Goal: Information Seeking & Learning: Understand process/instructions

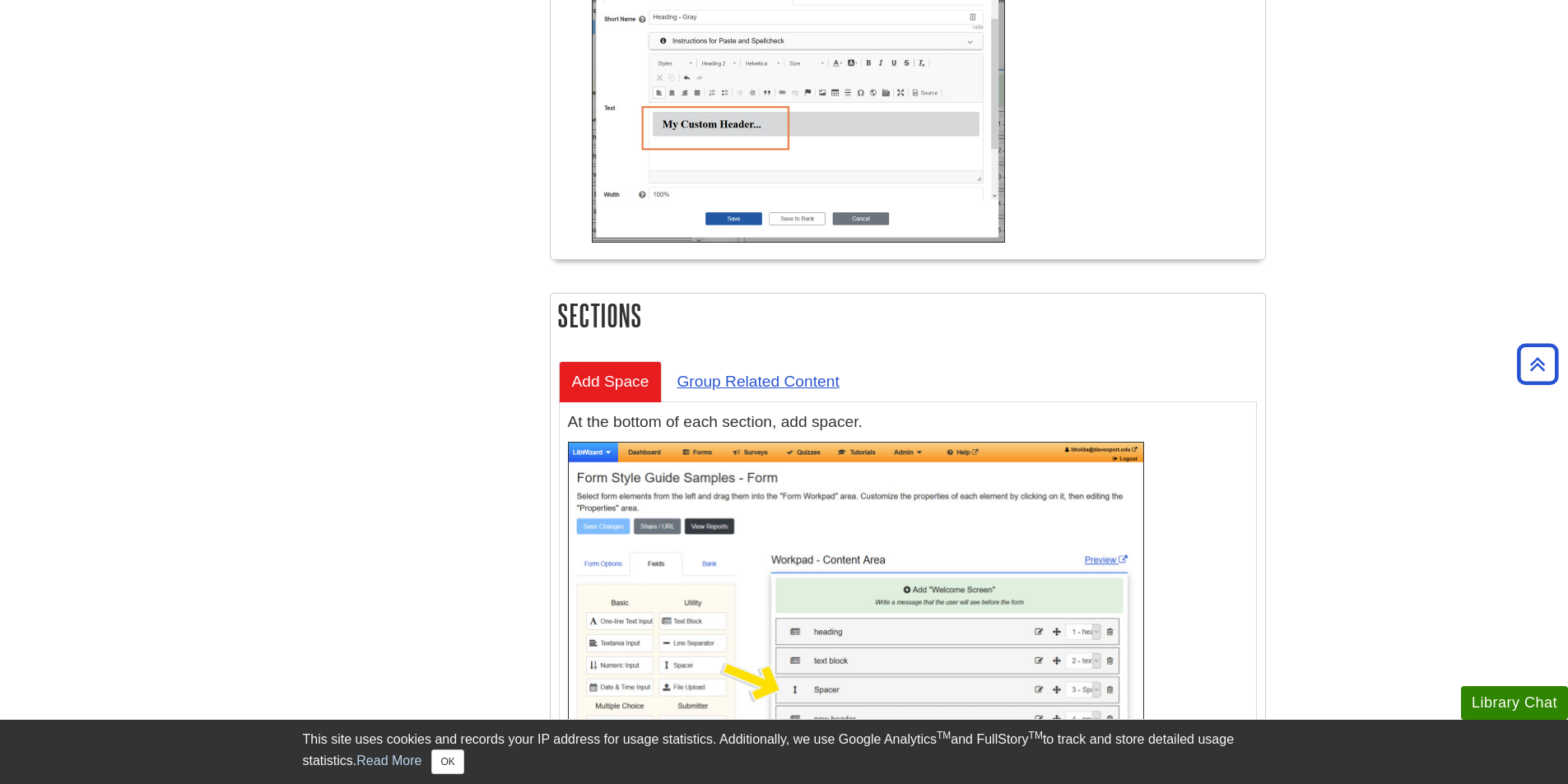
scroll to position [2386, 0]
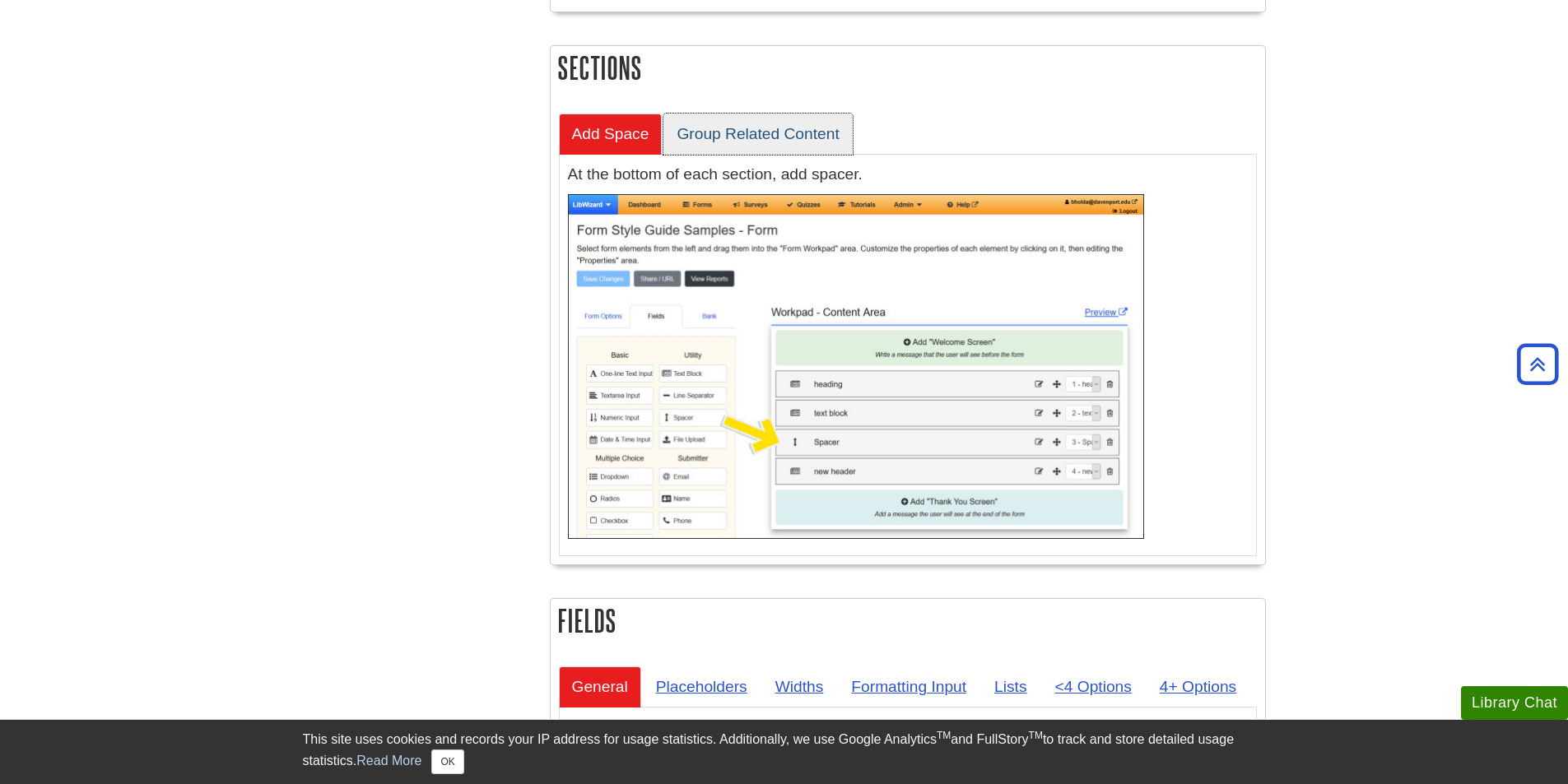
click at [713, 135] on link "Group Related Content" at bounding box center [758, 134] width 189 height 40
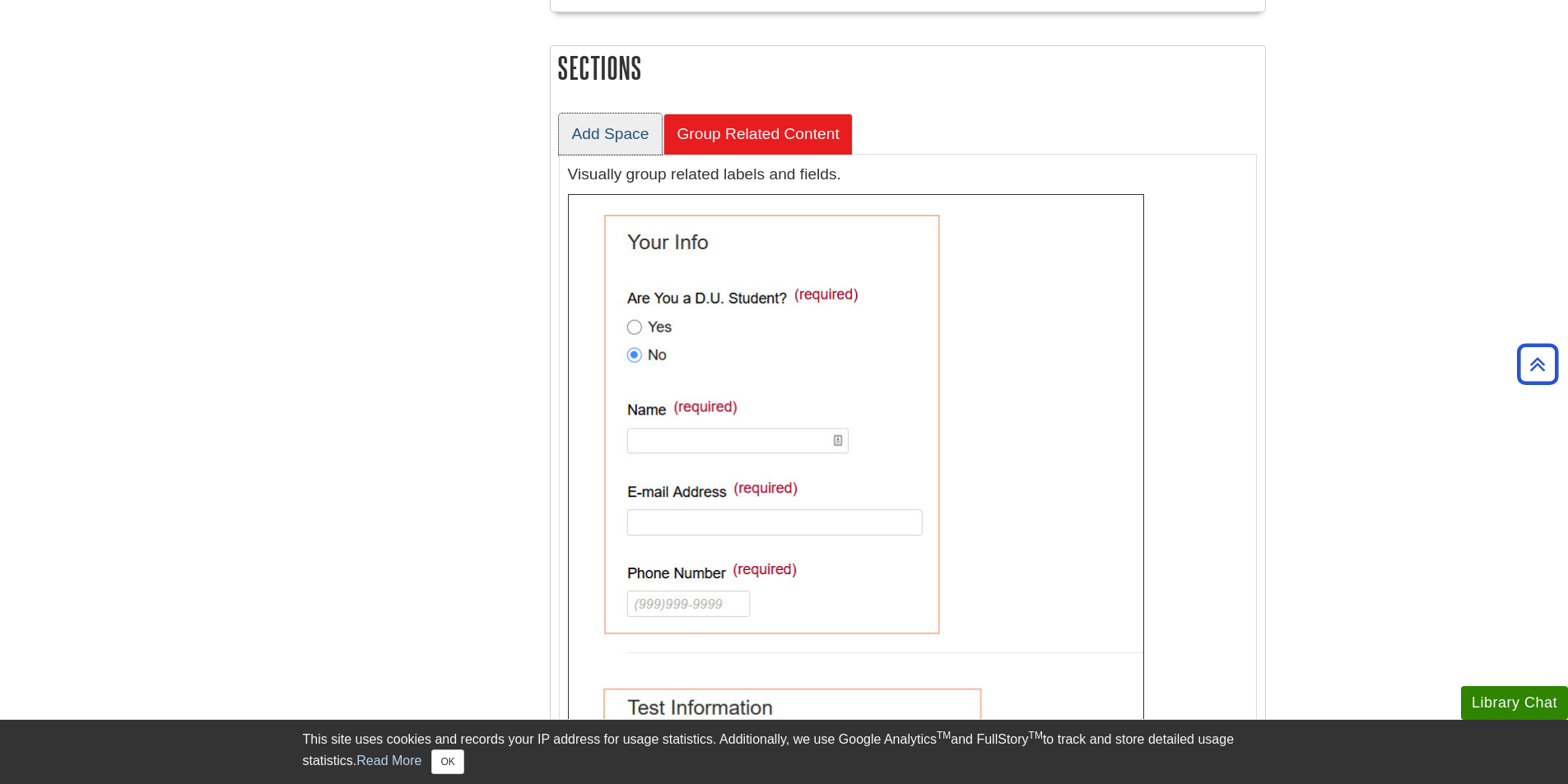
click at [621, 127] on link "Add Space" at bounding box center [610, 134] width 104 height 40
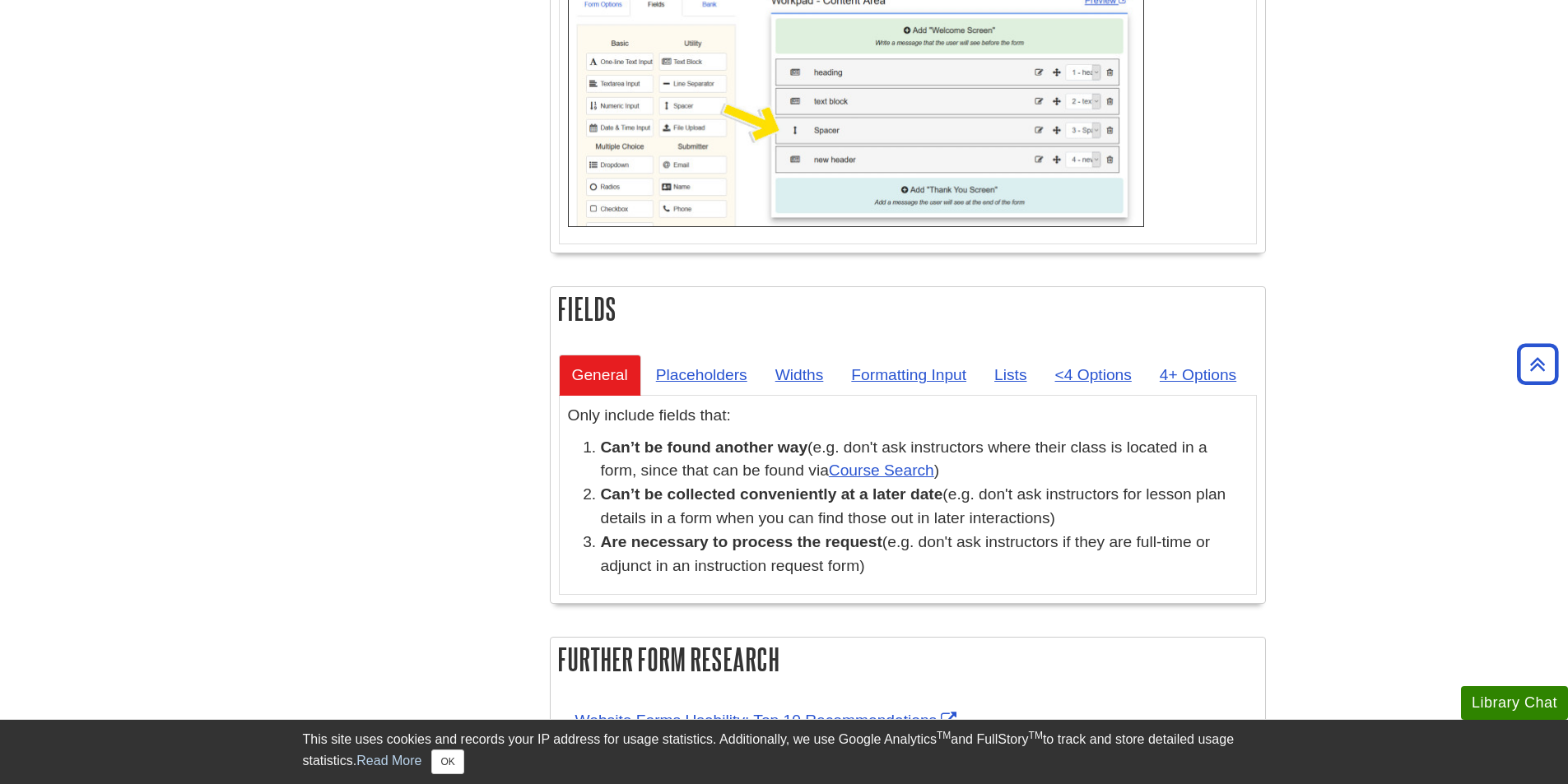
scroll to position [2798, 0]
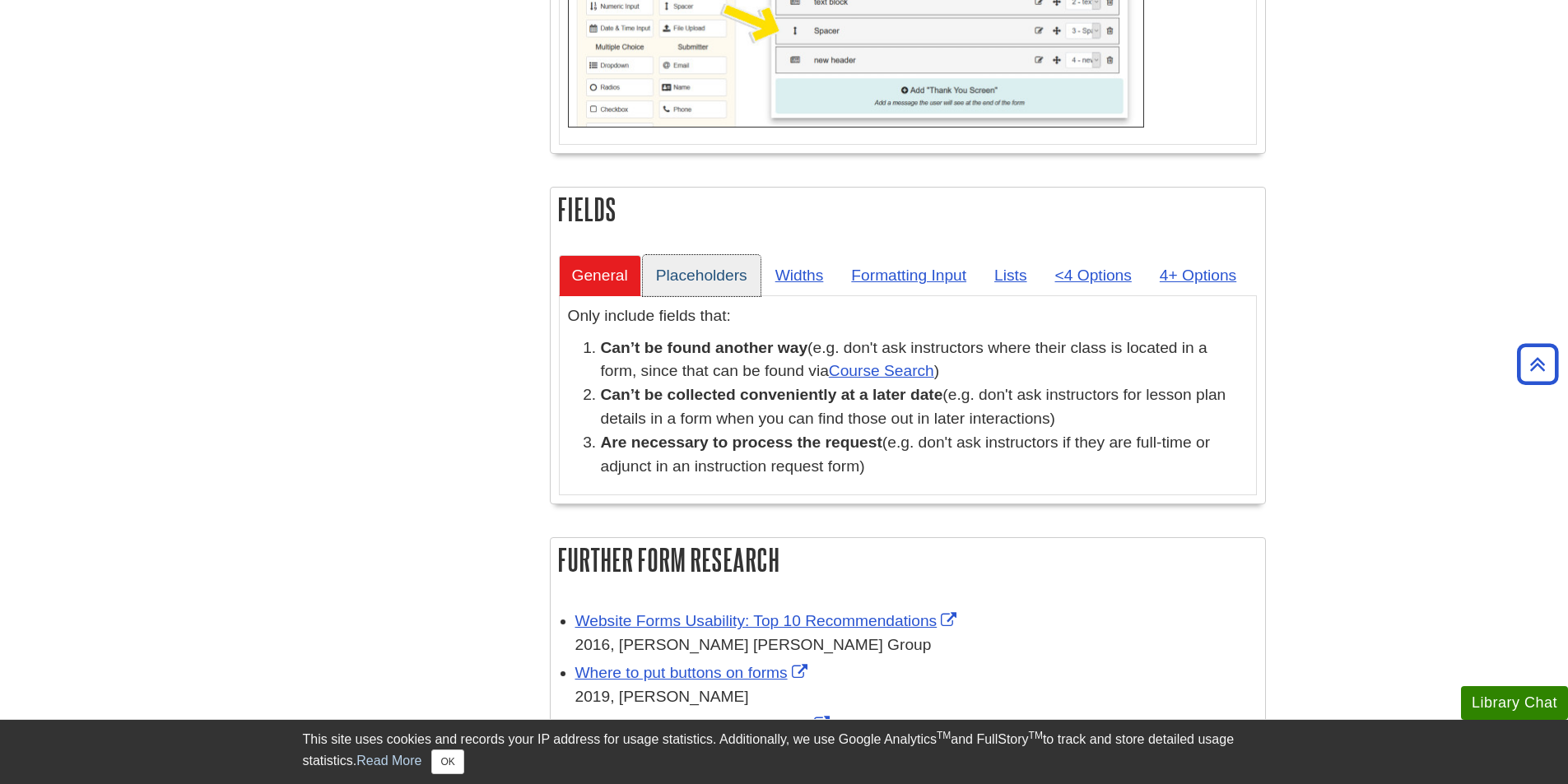
click at [694, 276] on link "Placeholders" at bounding box center [701, 275] width 117 height 40
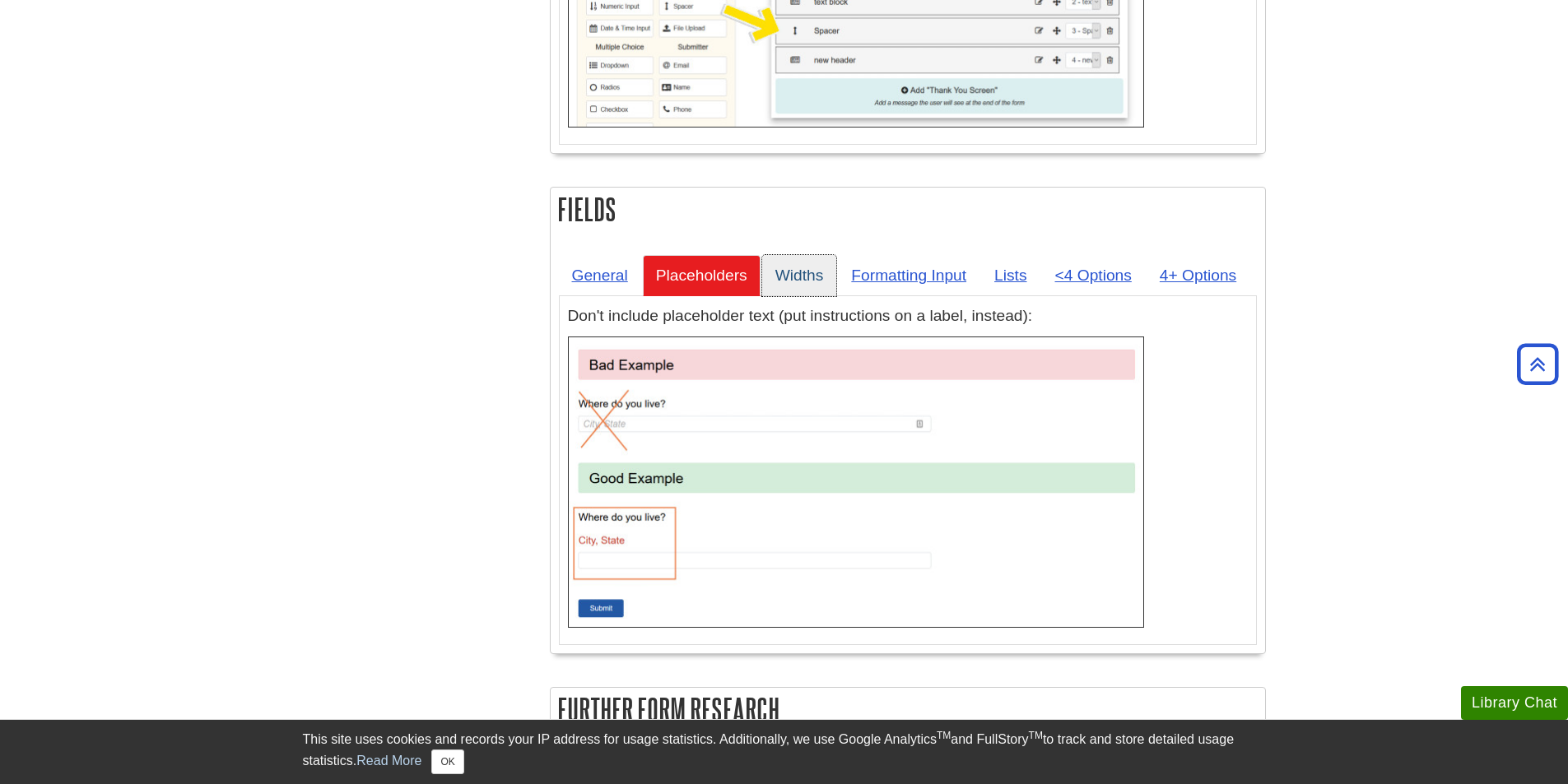
click at [785, 274] on link "Widths" at bounding box center [799, 275] width 75 height 40
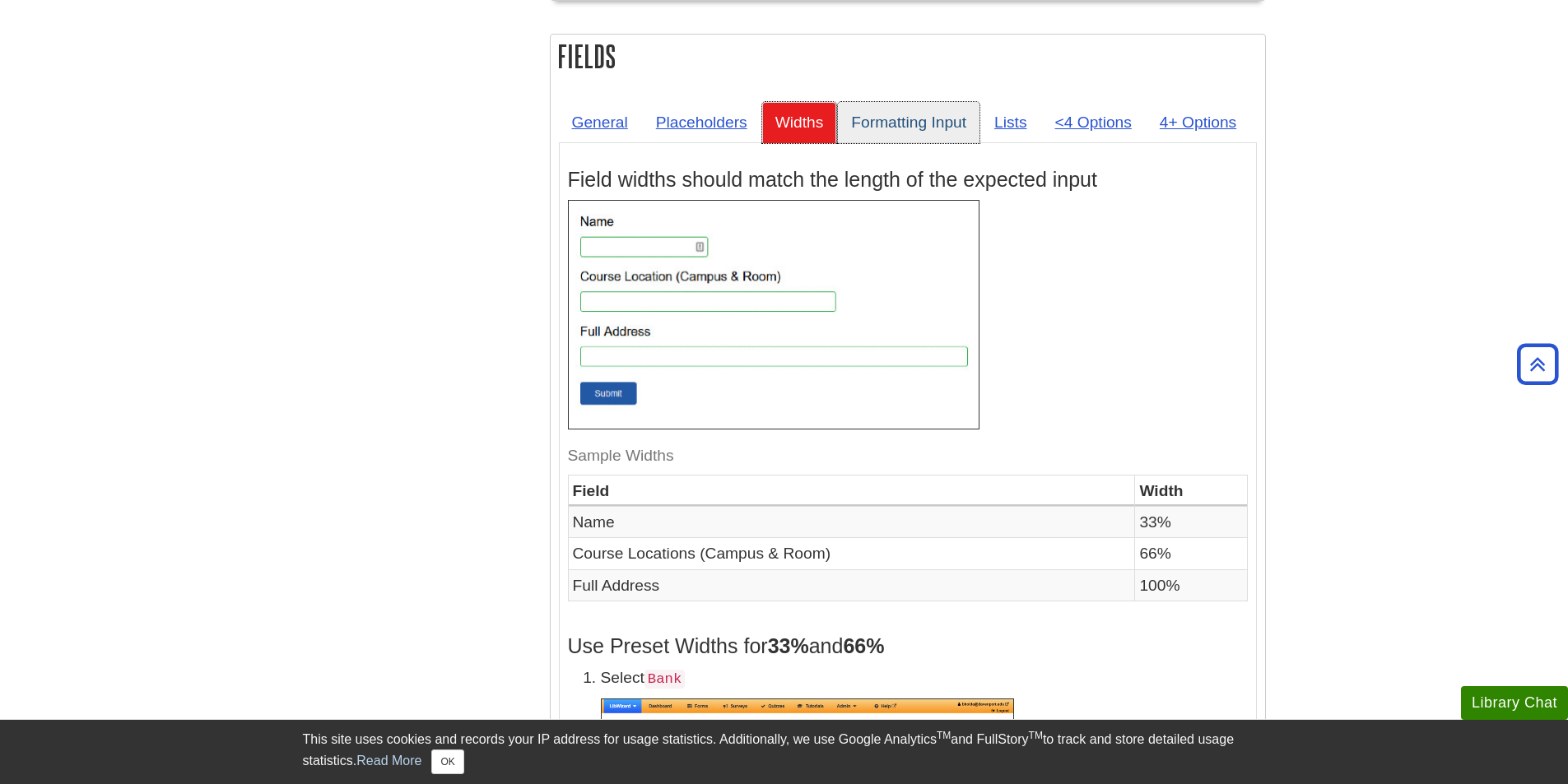
scroll to position [2962, 0]
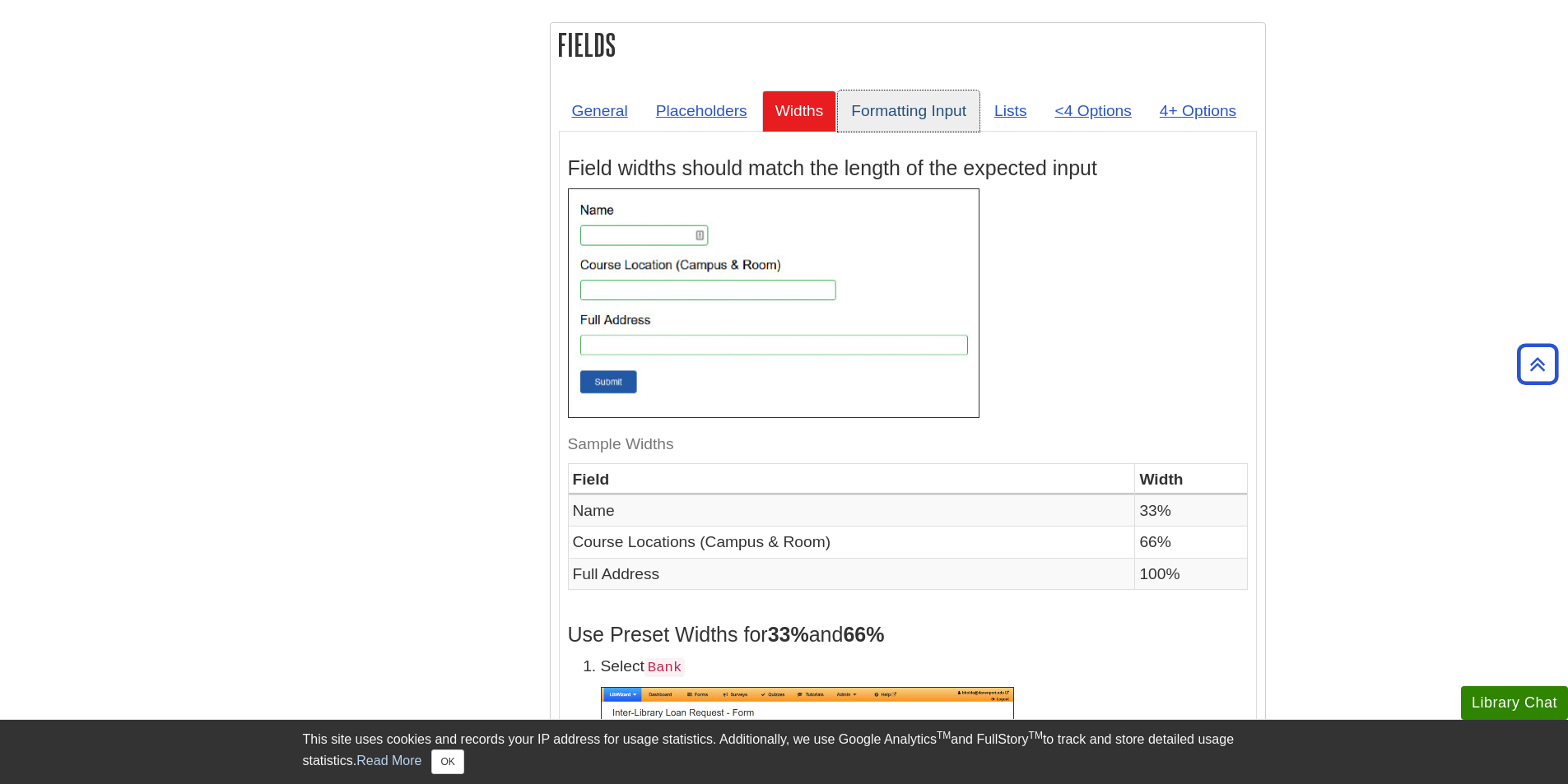
click at [876, 113] on link "Formatting Input" at bounding box center [908, 111] width 141 height 40
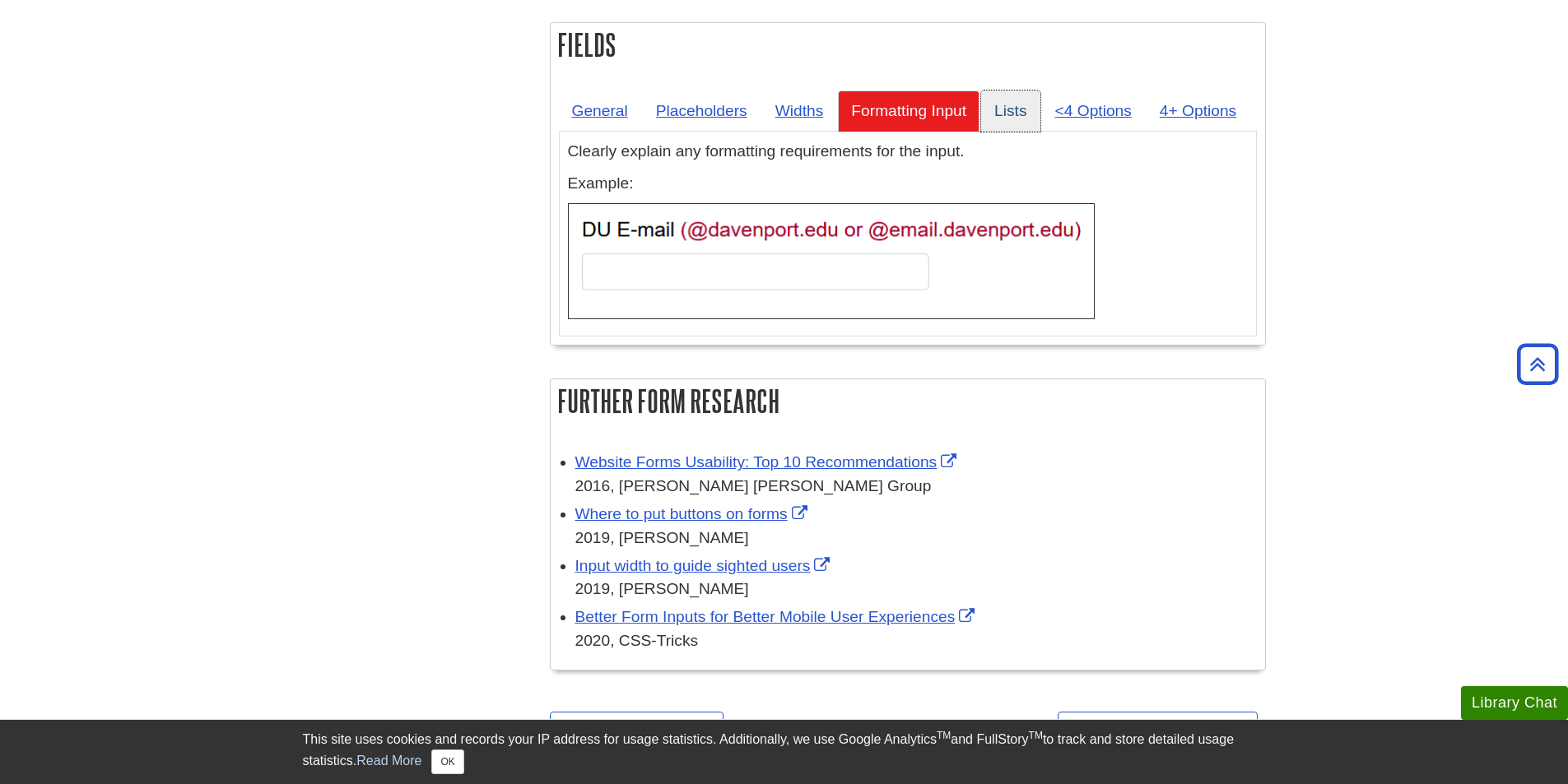
click at [1009, 116] on link "Lists" at bounding box center [1011, 111] width 58 height 40
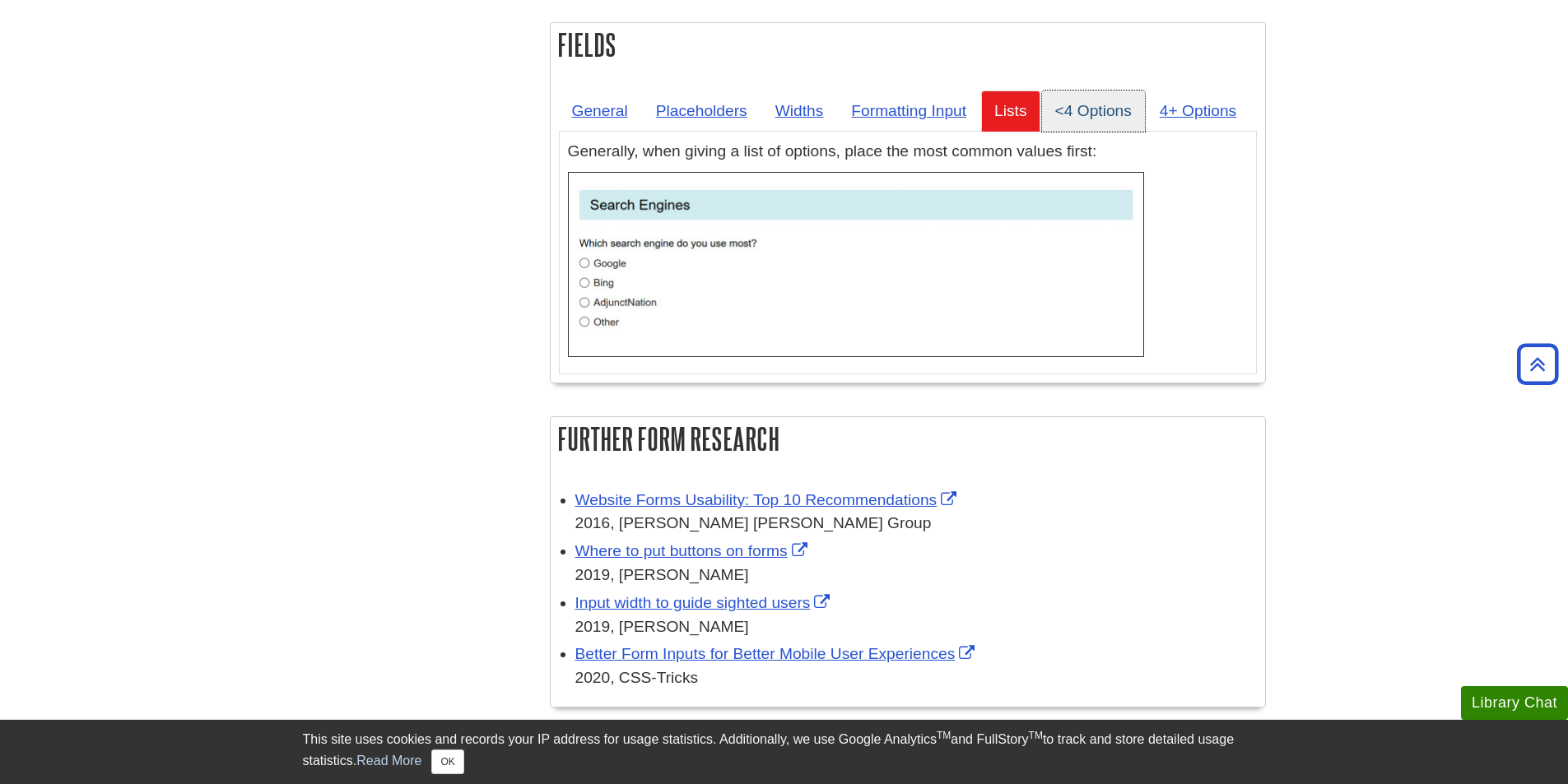
click at [1089, 101] on link "<4 Options" at bounding box center [1094, 111] width 103 height 40
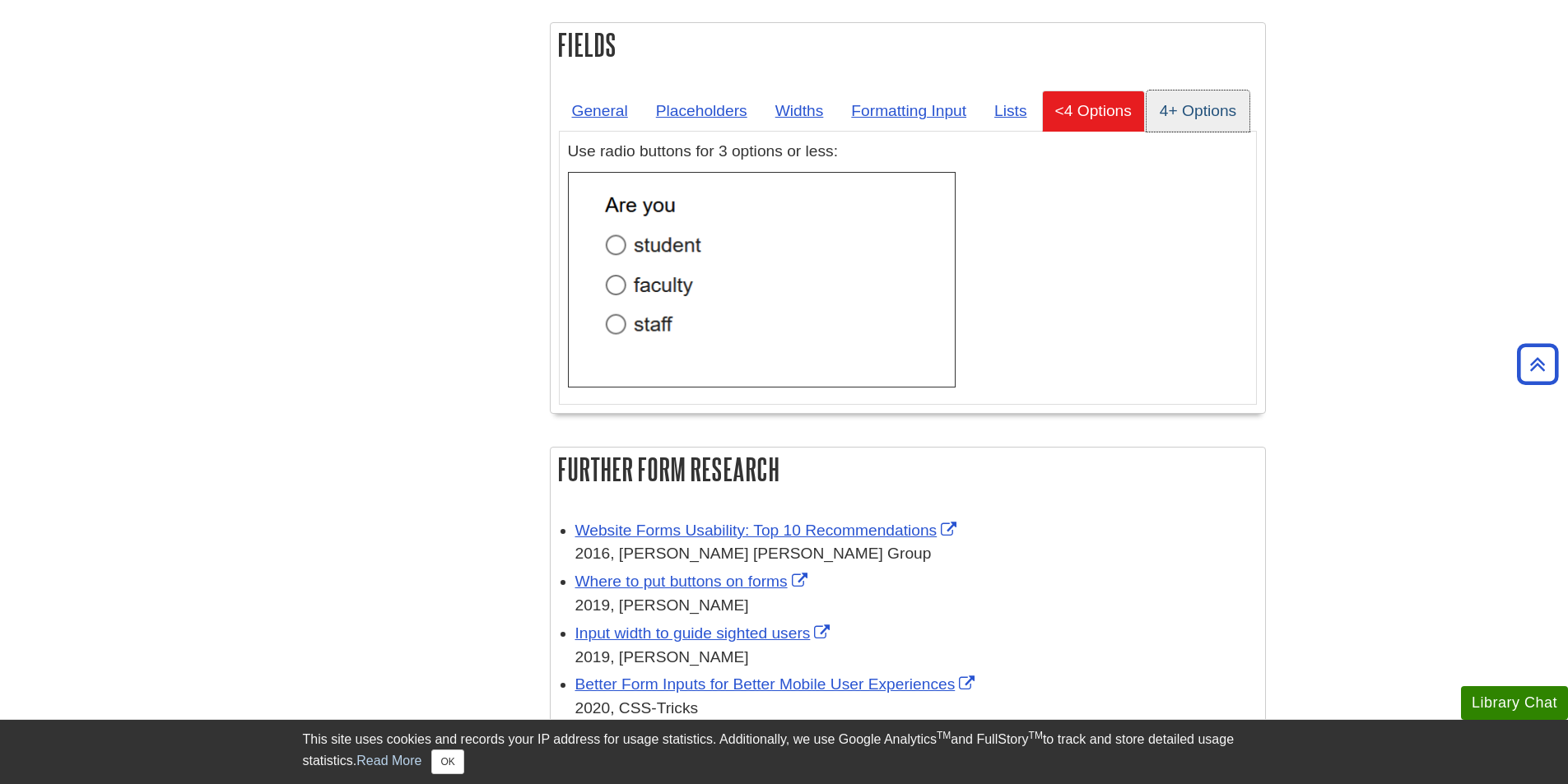
click at [1182, 117] on link "4+ Options" at bounding box center [1199, 111] width 103 height 40
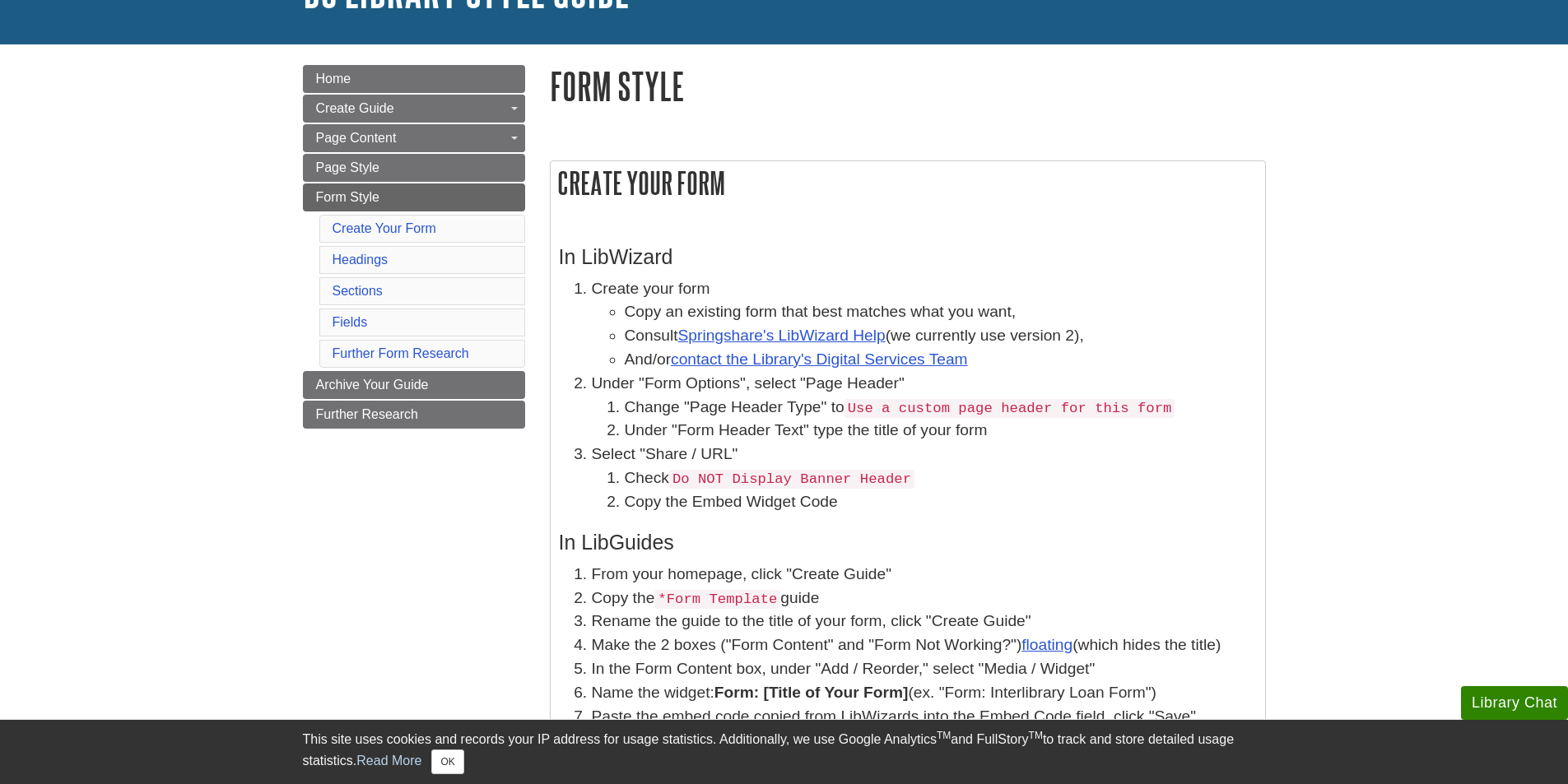
scroll to position [165, 0]
